Goal: Task Accomplishment & Management: Use online tool/utility

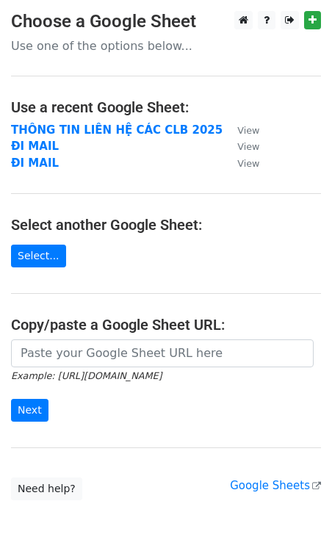
click at [94, 368] on form "Example: https://docs.google.com/spreadsheets/d/abc/edit Next" at bounding box center [166, 381] width 310 height 82
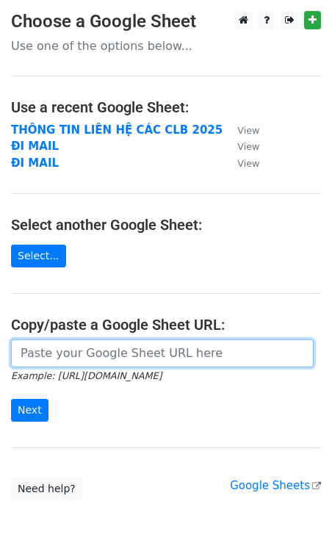
click at [93, 355] on input "url" at bounding box center [162, 354] width 303 height 28
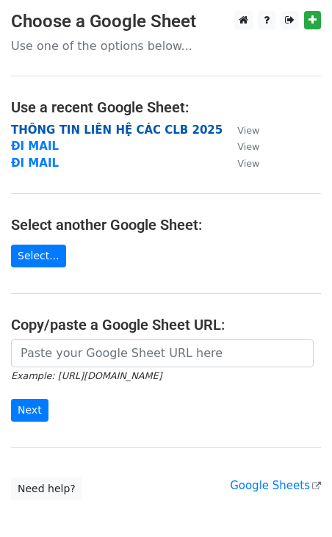
click at [162, 130] on strong "THÔNG TIN LIÊN HỆ CÁC CLB 2025" at bounding box center [117, 129] width 212 height 13
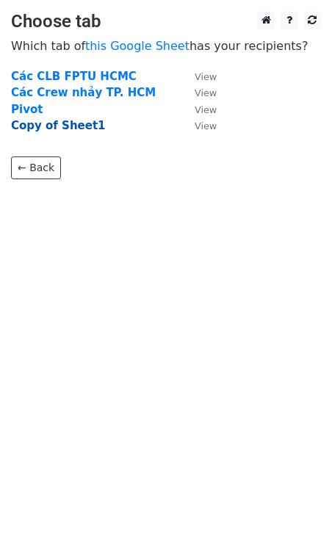
click at [29, 126] on strong "Copy of Sheet1" at bounding box center [58, 125] width 95 height 13
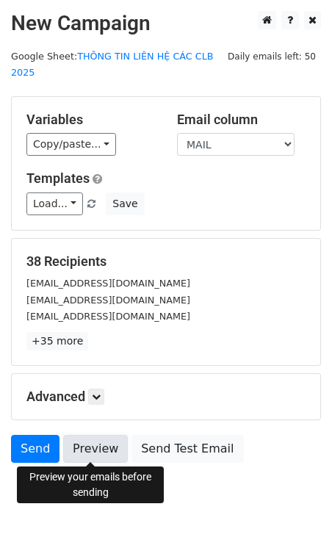
click at [89, 448] on link "Preview" at bounding box center [95, 449] width 65 height 28
click at [84, 451] on link "Preview" at bounding box center [95, 449] width 65 height 28
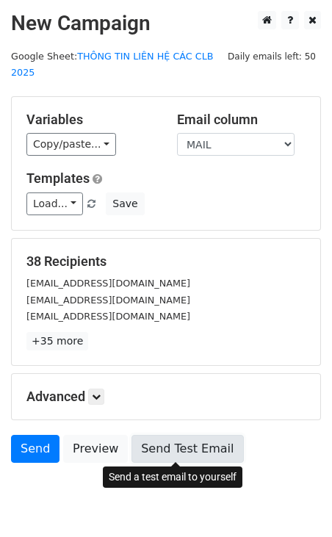
click at [155, 444] on link "Send Test Email" at bounding box center [188, 449] width 112 height 28
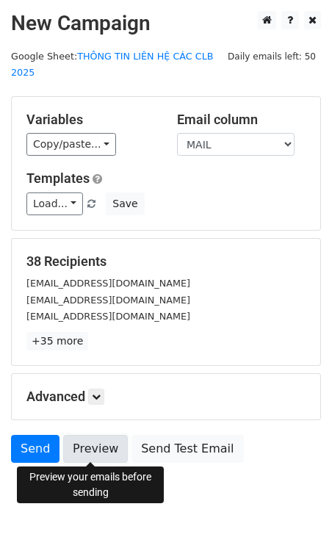
click at [104, 448] on link "Preview" at bounding box center [95, 449] width 65 height 28
click at [88, 442] on link "Preview" at bounding box center [95, 449] width 65 height 28
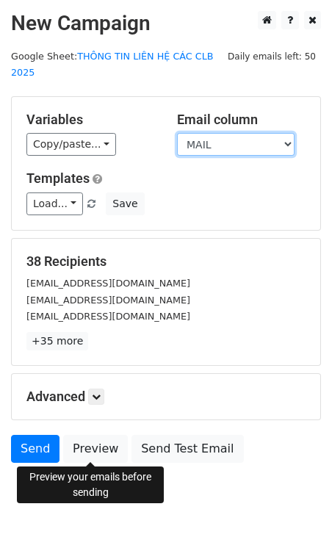
click at [219, 141] on select "Tên CLB MAIL" at bounding box center [236, 144] width 118 height 23
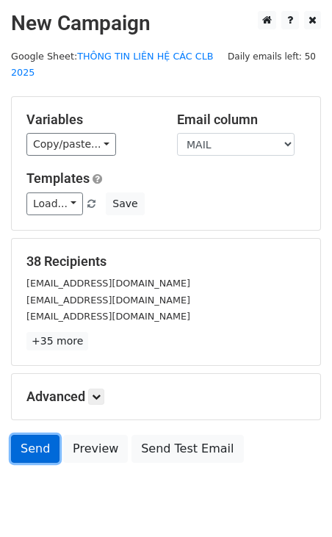
click at [32, 443] on link "Send" at bounding box center [35, 449] width 49 height 28
